Goal: Book appointment/travel/reservation

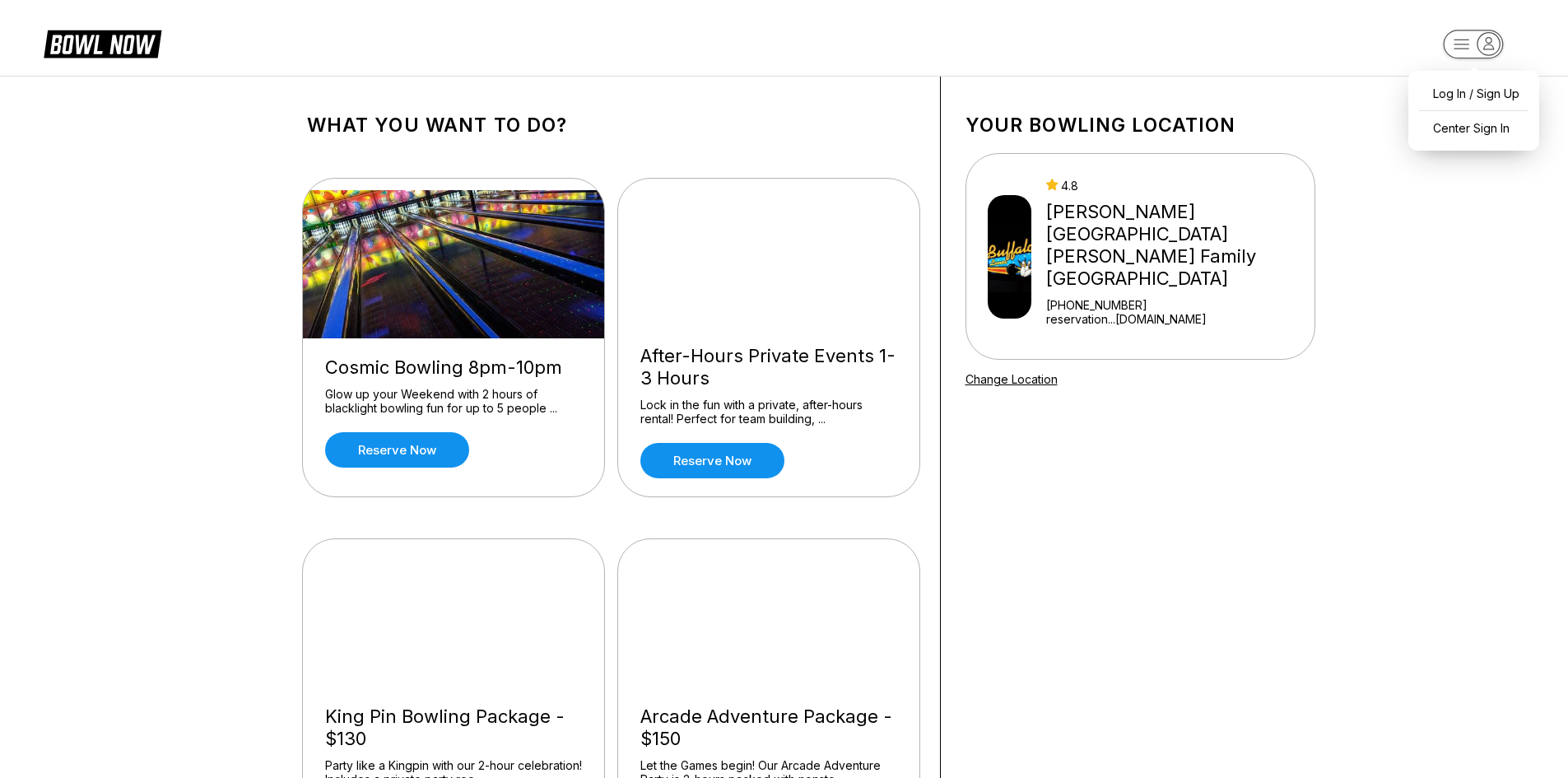
click at [1467, 37] on rect "button" at bounding box center [1472, 43] width 60 height 29
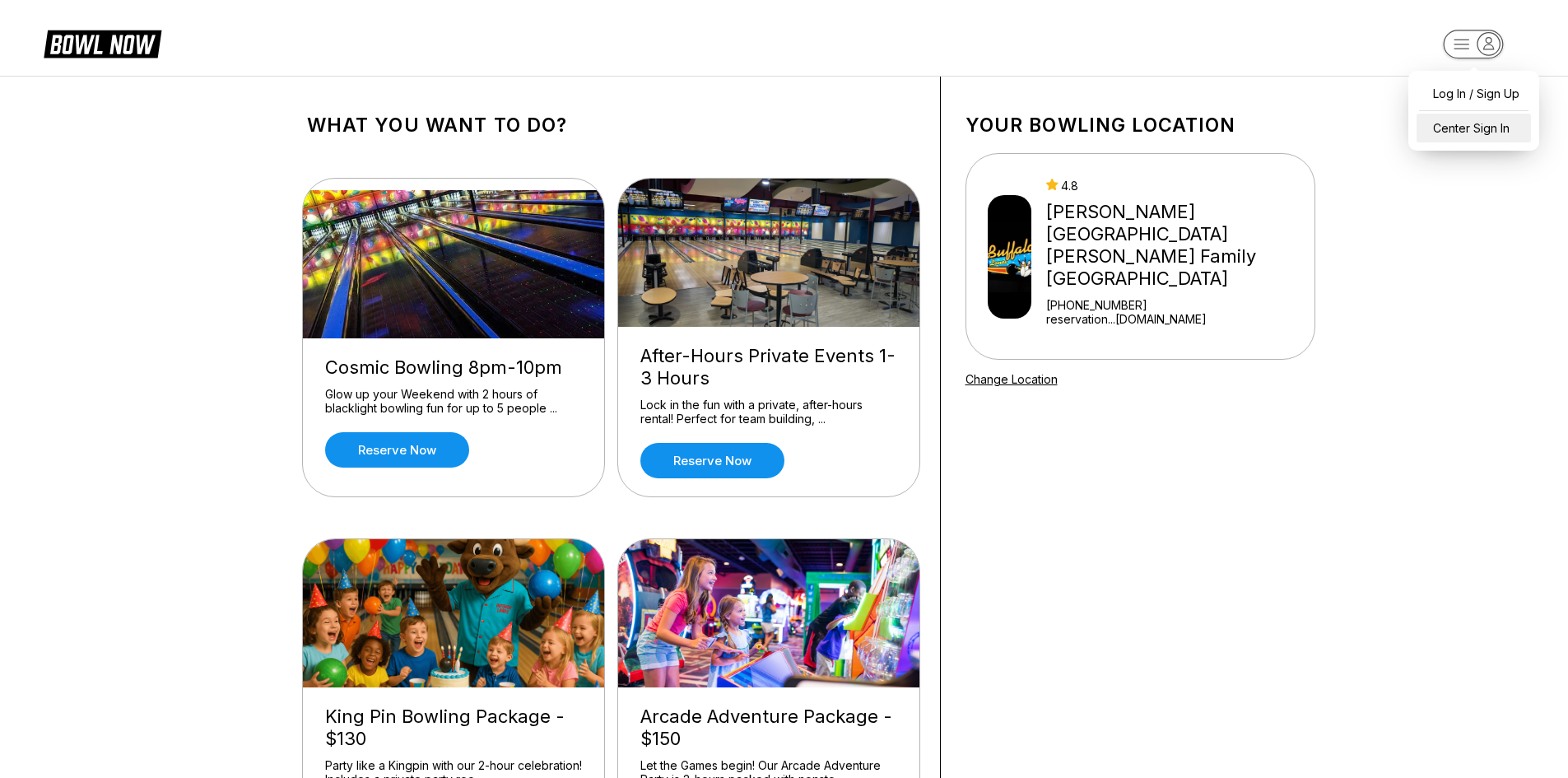
click at [1470, 119] on div "Center Sign In" at bounding box center [1473, 127] width 114 height 29
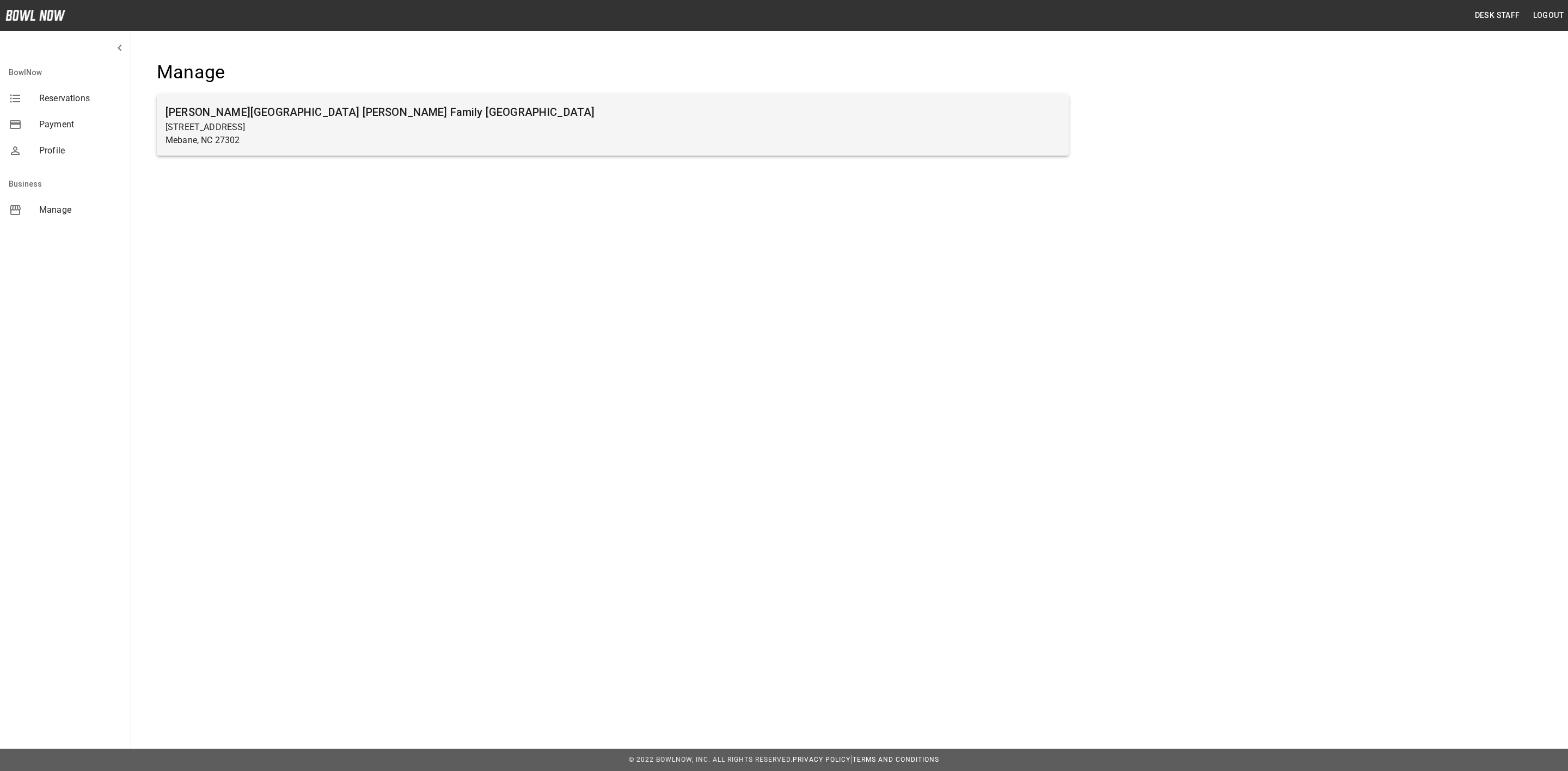
click at [366, 125] on p "[STREET_ADDRESS]" at bounding box center [613, 127] width 895 height 13
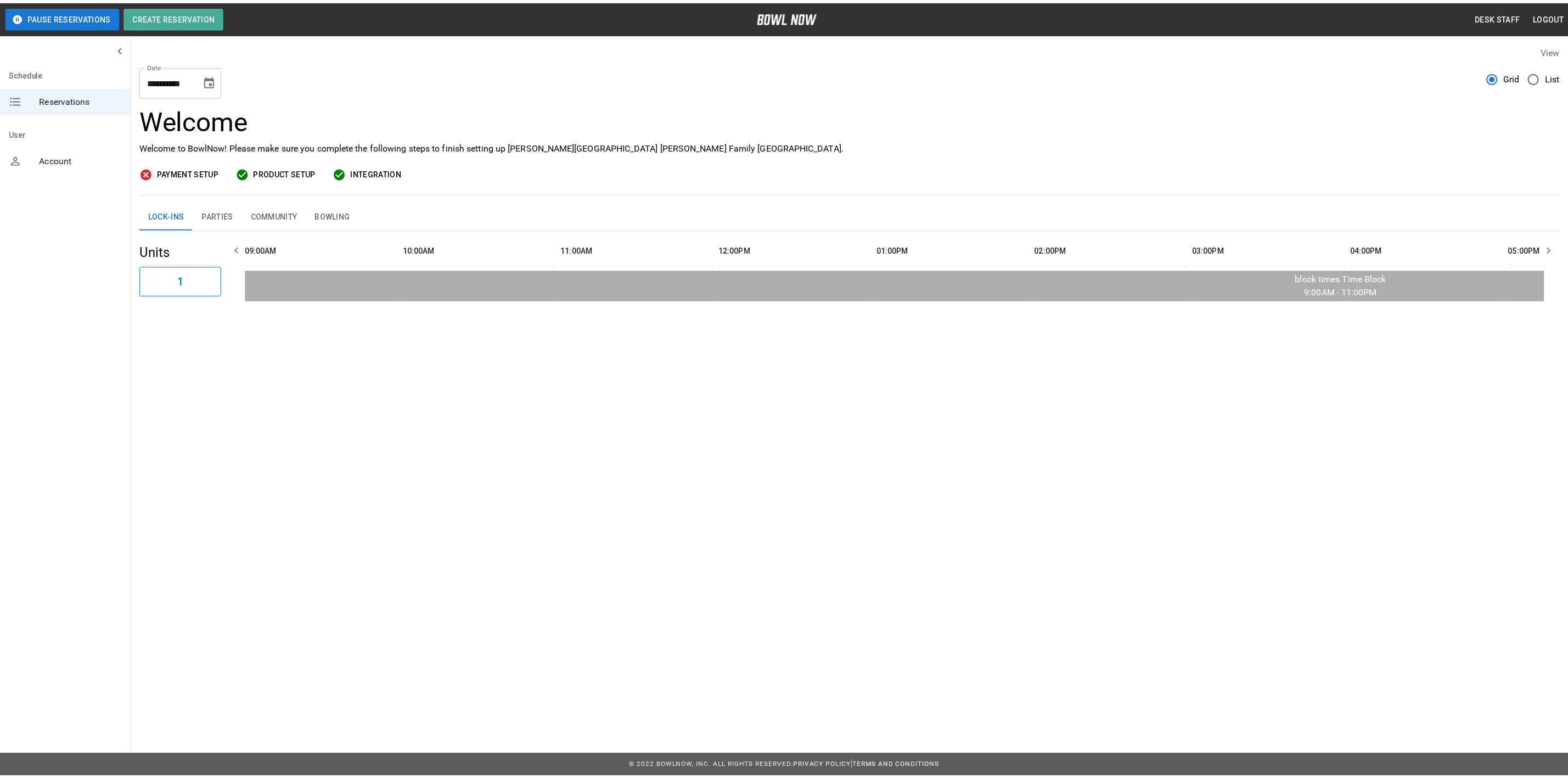
scroll to position [0, 1395]
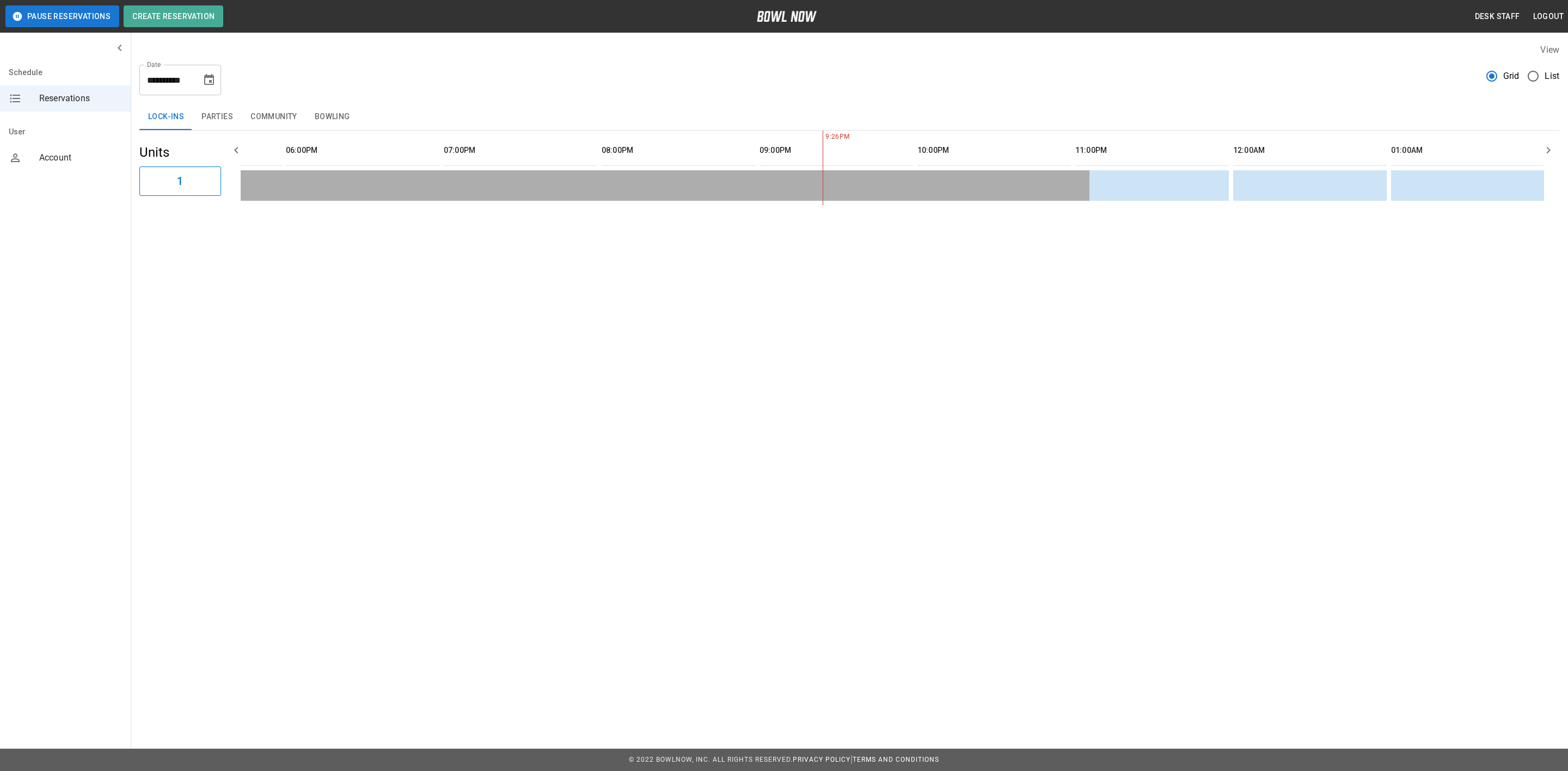
click at [206, 86] on button "Choose date, selected date is Aug 25, 2025" at bounding box center [209, 80] width 22 height 22
click at [146, 237] on button "26" at bounding box center [145, 240] width 19 height 19
type input "**********"
drag, startPoint x: 335, startPoint y: 108, endPoint x: 377, endPoint y: 119, distance: 43.4
click at [337, 108] on button "Bowling" at bounding box center [332, 117] width 53 height 26
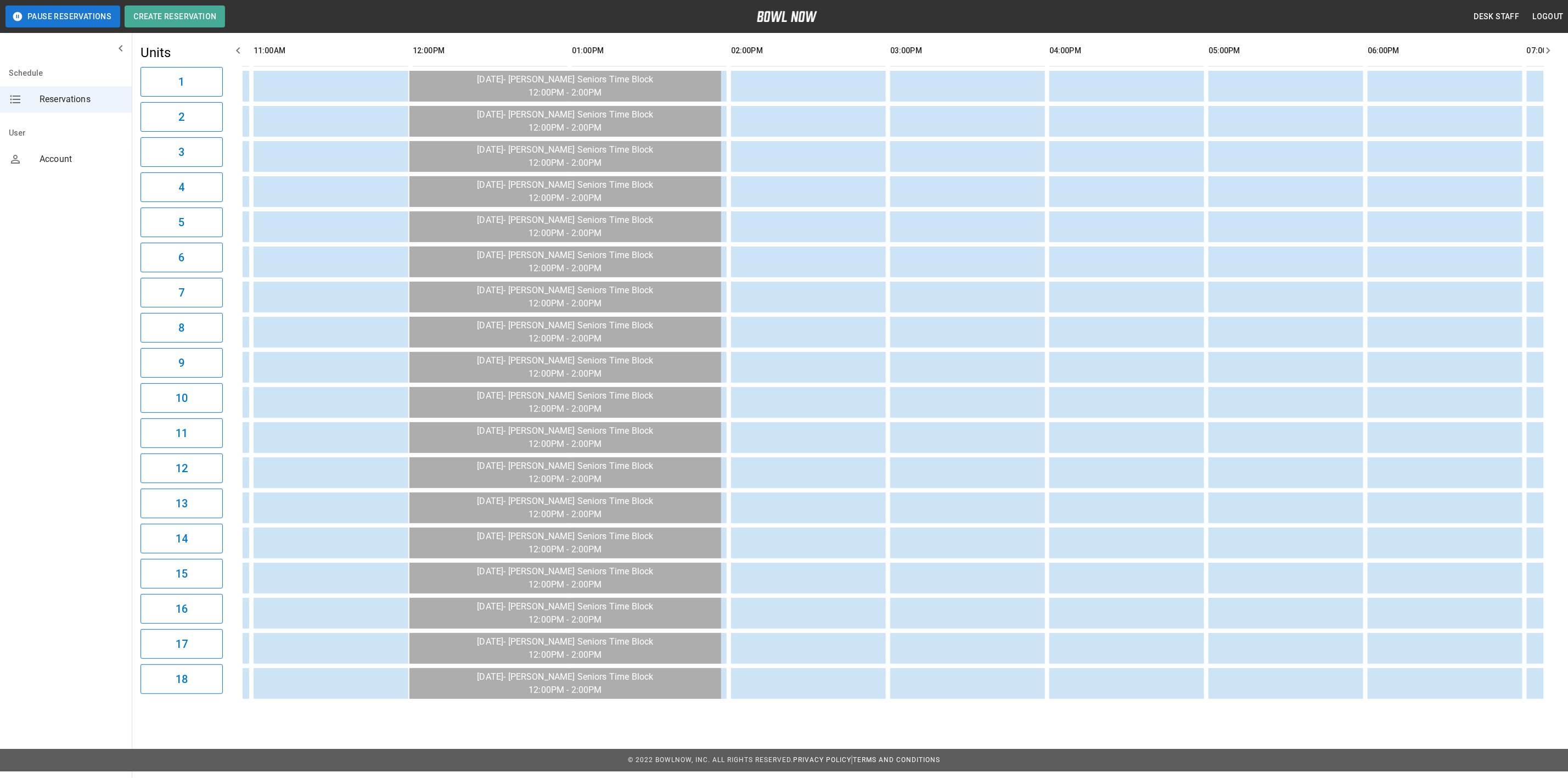
scroll to position [0, 306]
